Goal: Check status

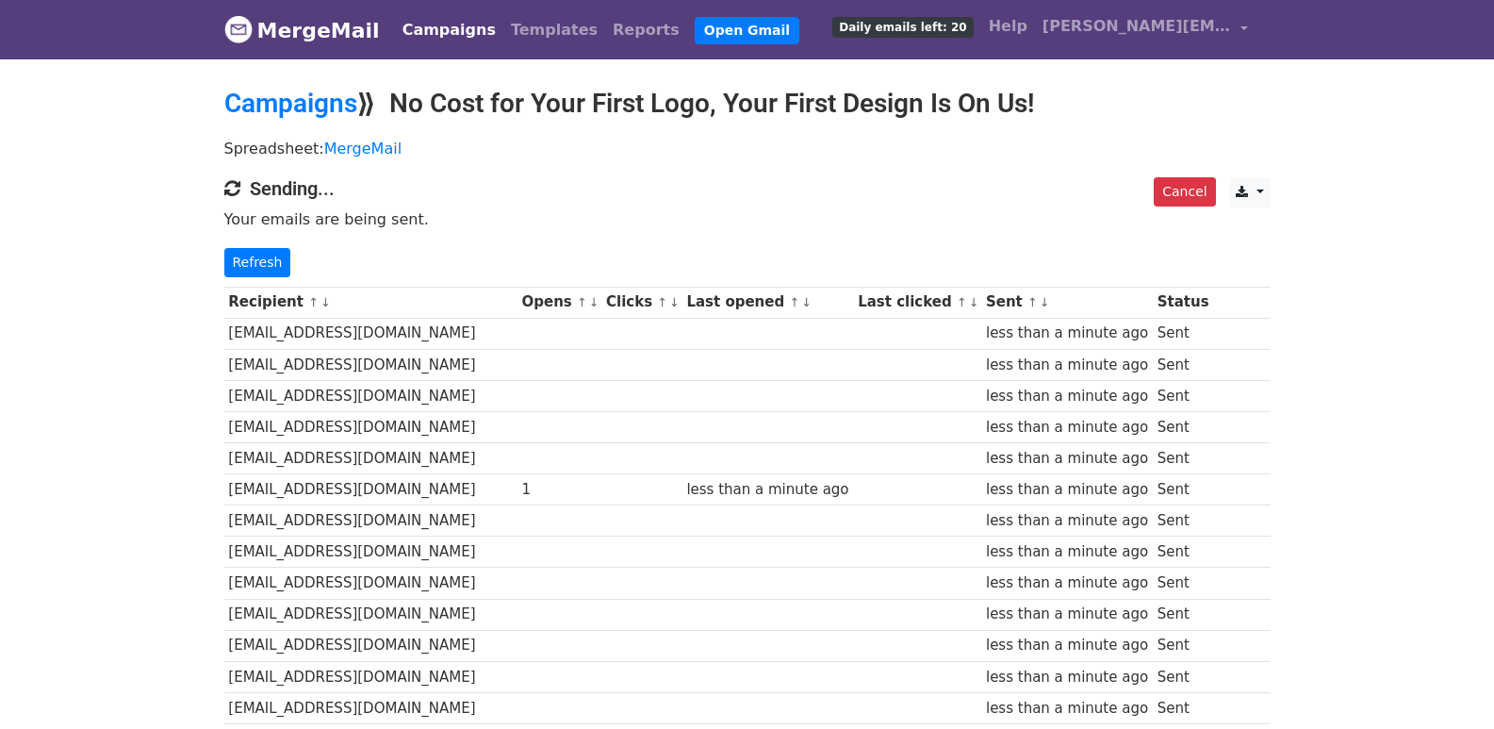
click at [263, 261] on link "Refresh" at bounding box center [257, 262] width 67 height 29
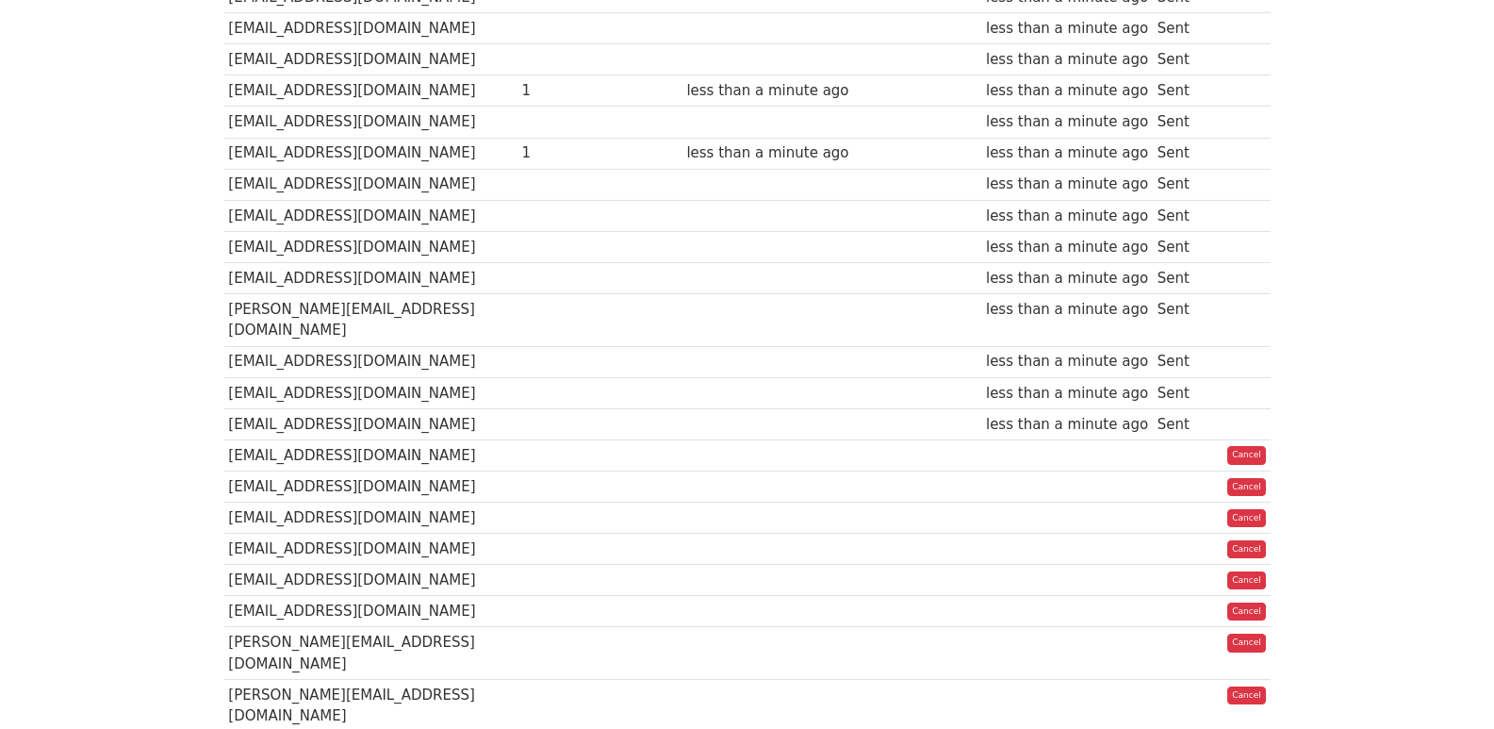
scroll to position [1006, 0]
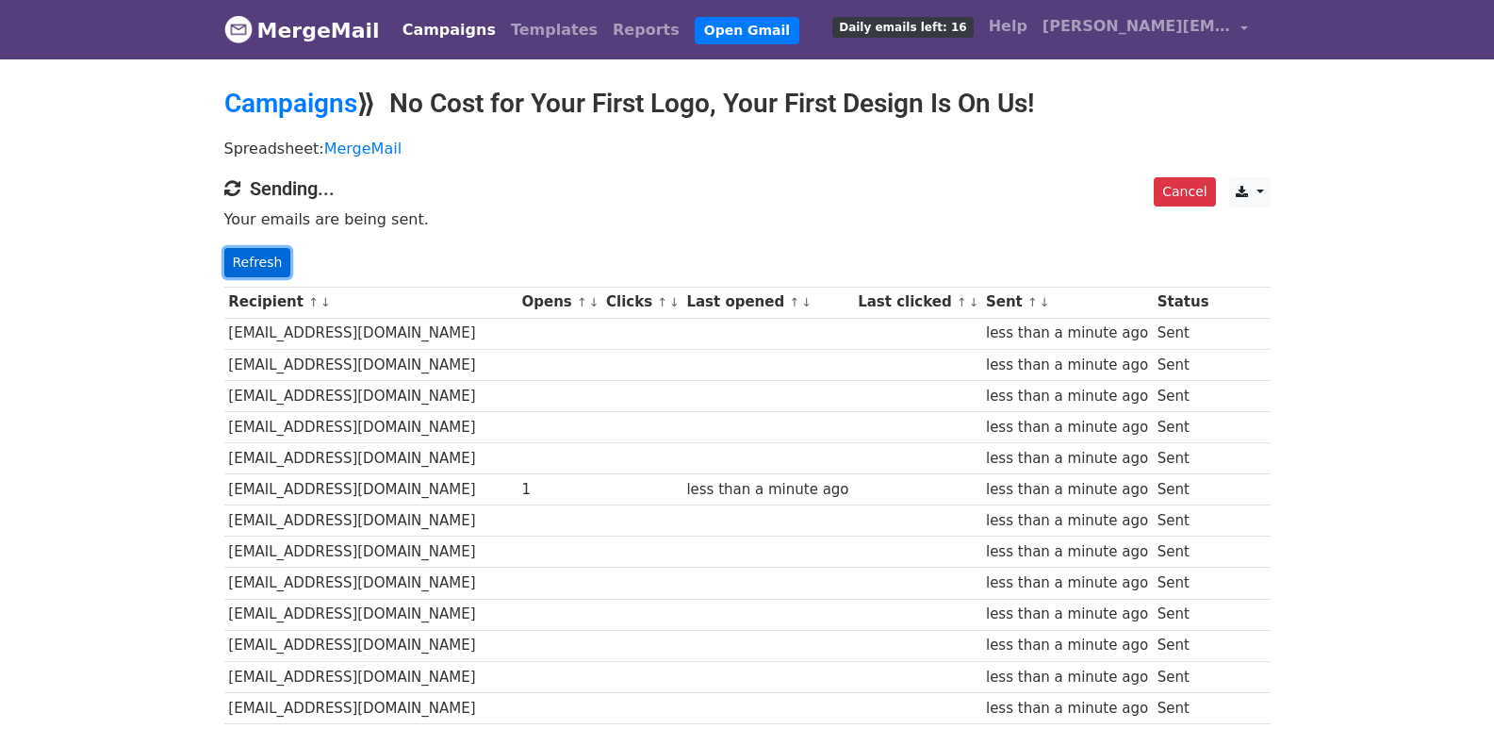
click at [255, 252] on link "Refresh" at bounding box center [257, 262] width 67 height 29
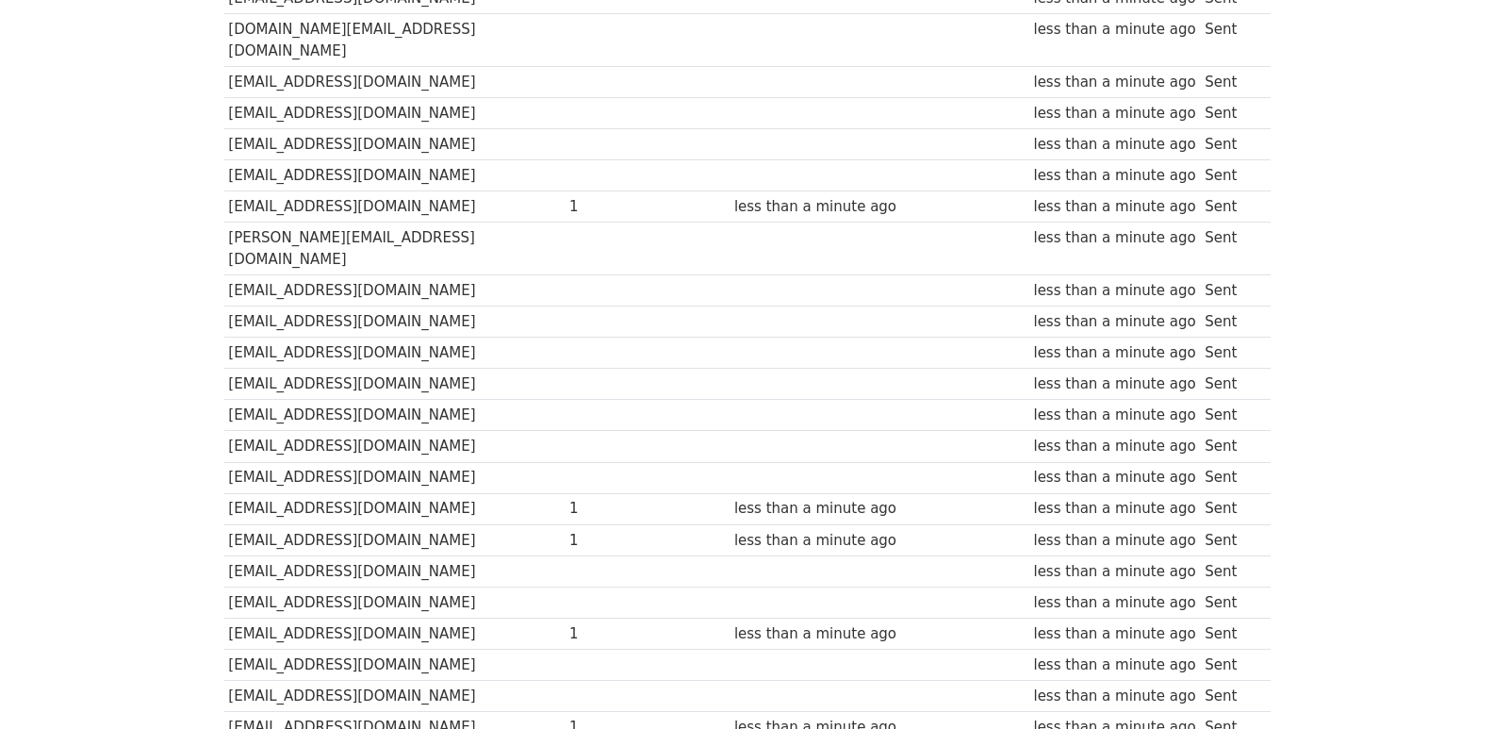
scroll to position [1312, 0]
